Goal: Information Seeking & Learning: Learn about a topic

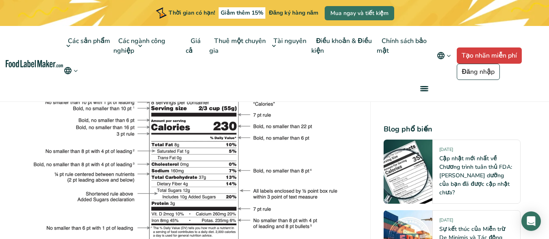
scroll to position [1625, 0]
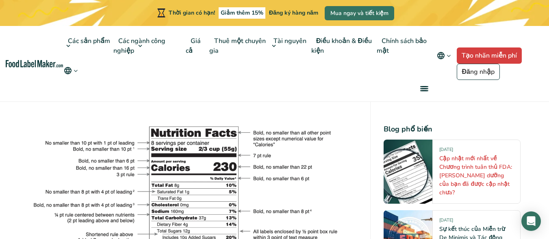
click at [467, 164] on font "Cập nhật mới nhất về Chương trình tuân thủ FDA: [PERSON_NAME] dưỡng của bạn đã …" at bounding box center [475, 176] width 73 height 42
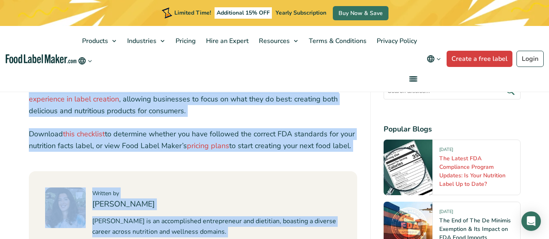
scroll to position [3343, 0]
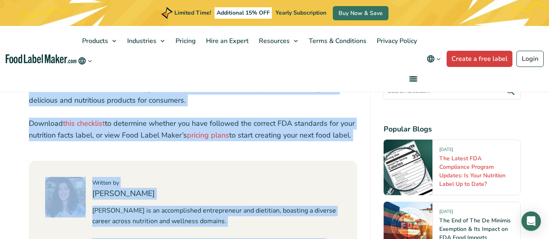
drag, startPoint x: 30, startPoint y: 115, endPoint x: 353, endPoint y: 117, distance: 323.3
copy div "Lore ips Dolo Sitam con ADI Elitseddo Eiusmo Tem INC’u laboreetdo ma aliquaen a…"
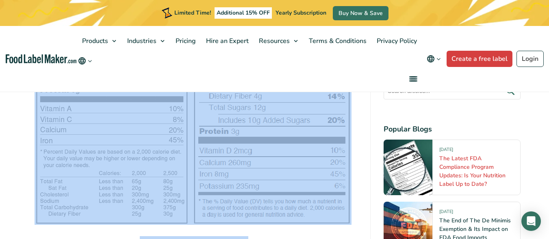
scroll to position [1353, 0]
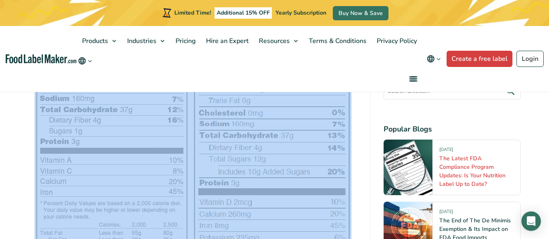
click at [202, 162] on img at bounding box center [193, 125] width 317 height 304
click at [322, 121] on img at bounding box center [193, 125] width 317 height 304
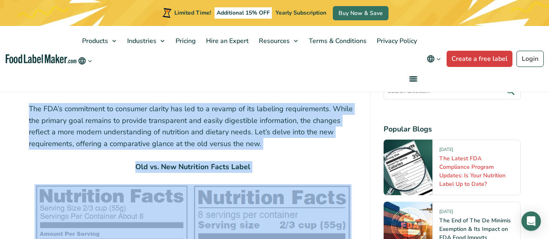
scroll to position [1110, 0]
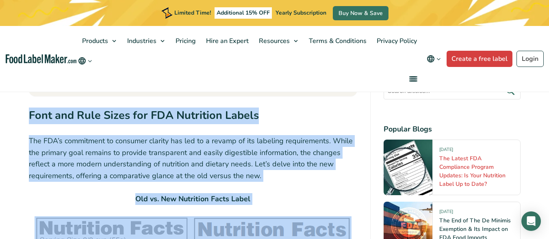
click at [289, 203] on p "Old vs. New Nutrition Facts Label" at bounding box center [193, 199] width 328 height 12
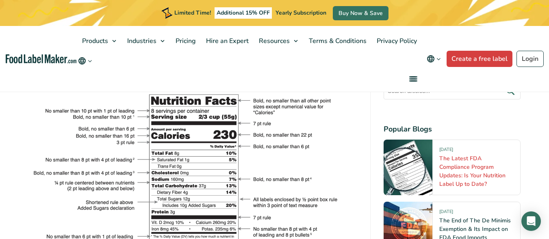
scroll to position [1597, 0]
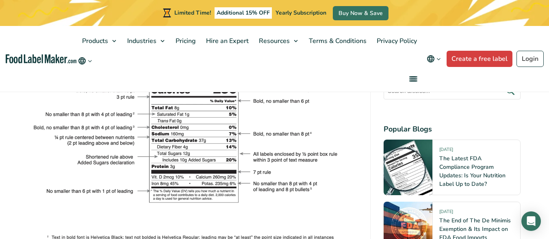
scroll to position [1638, 0]
